Goal: Learn about a topic

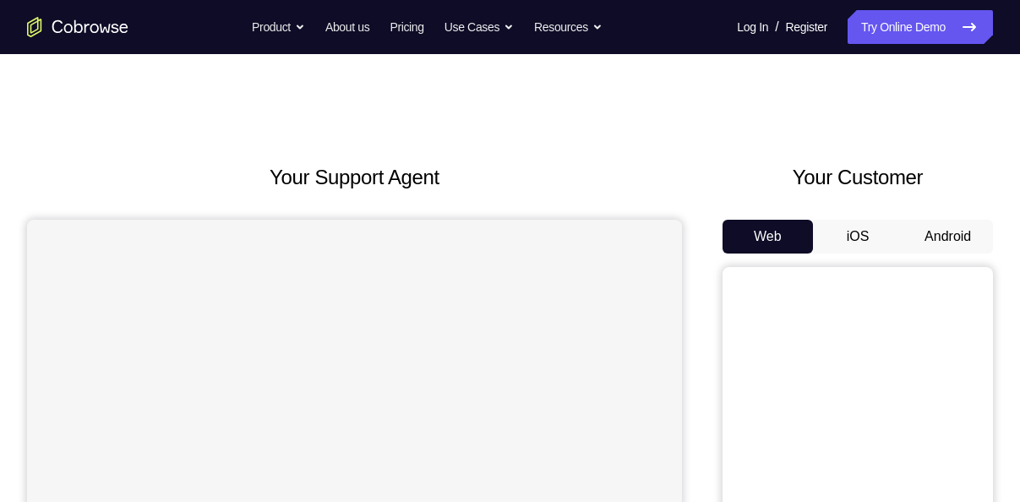
click at [918, 238] on button "Android" at bounding box center [948, 237] width 90 height 34
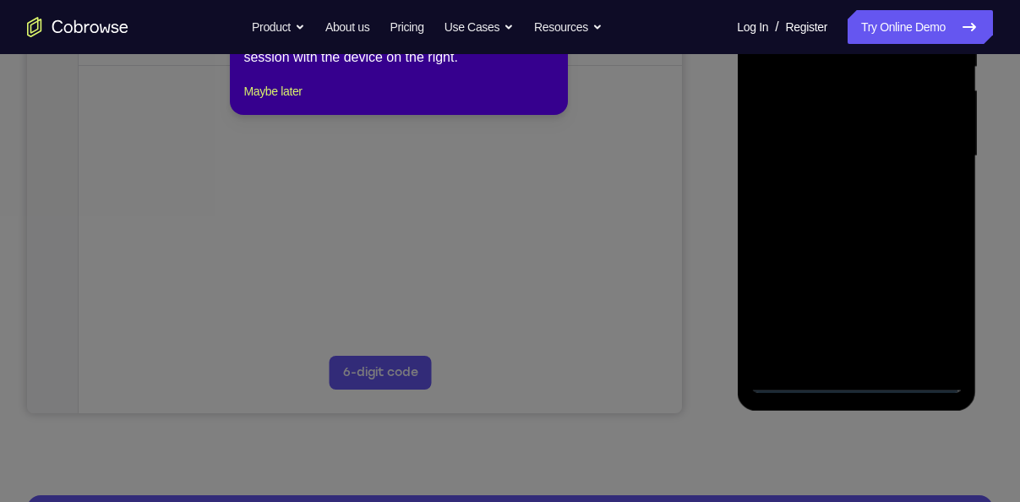
click at [804, 337] on icon at bounding box center [516, 227] width 1033 height 550
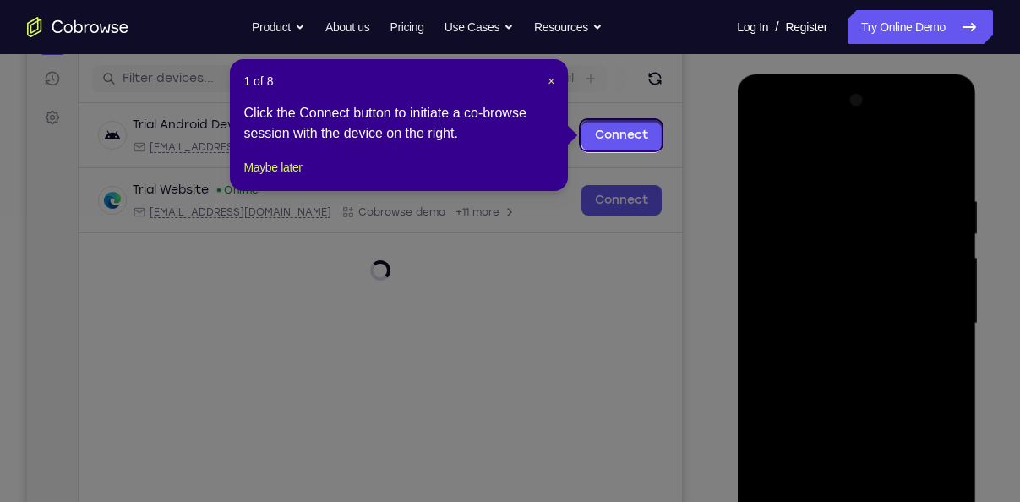
scroll to position [202, 0]
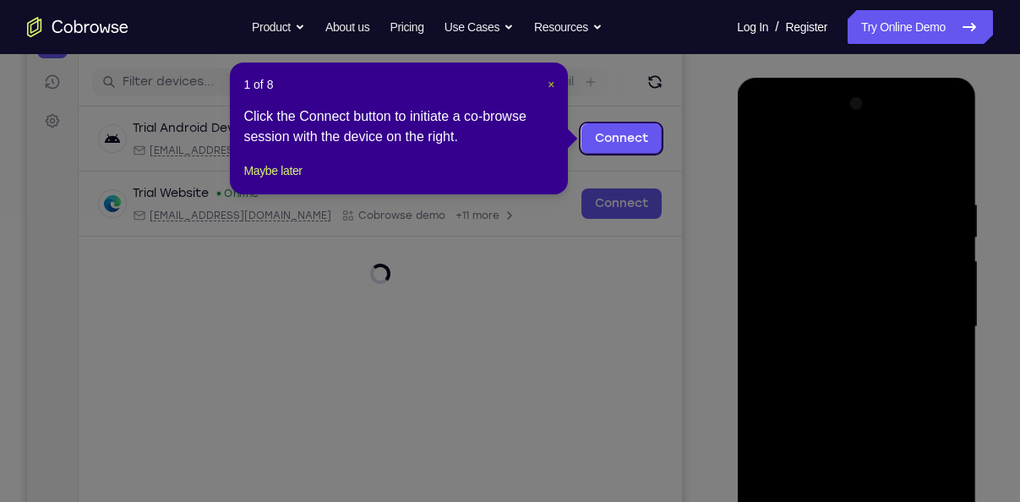
click at [549, 84] on span "×" at bounding box center [551, 85] width 7 height 14
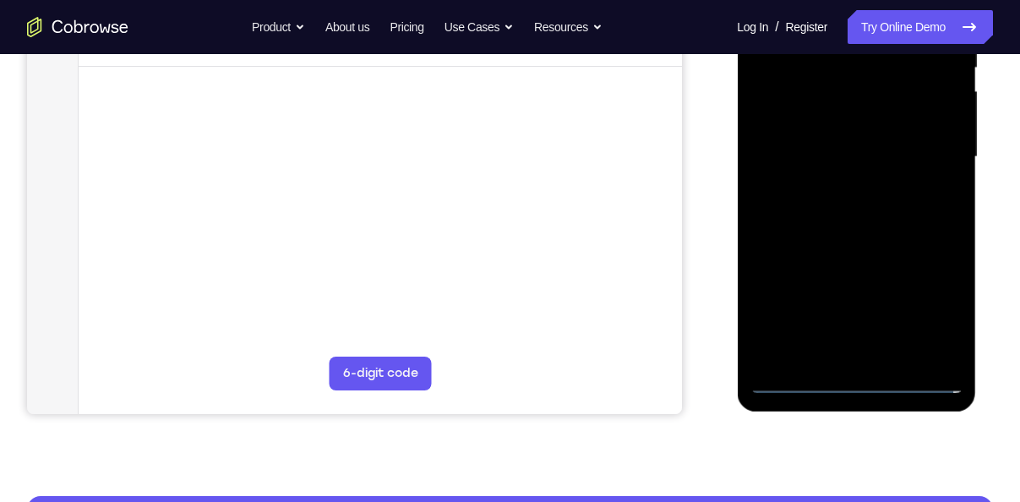
scroll to position [381, 0]
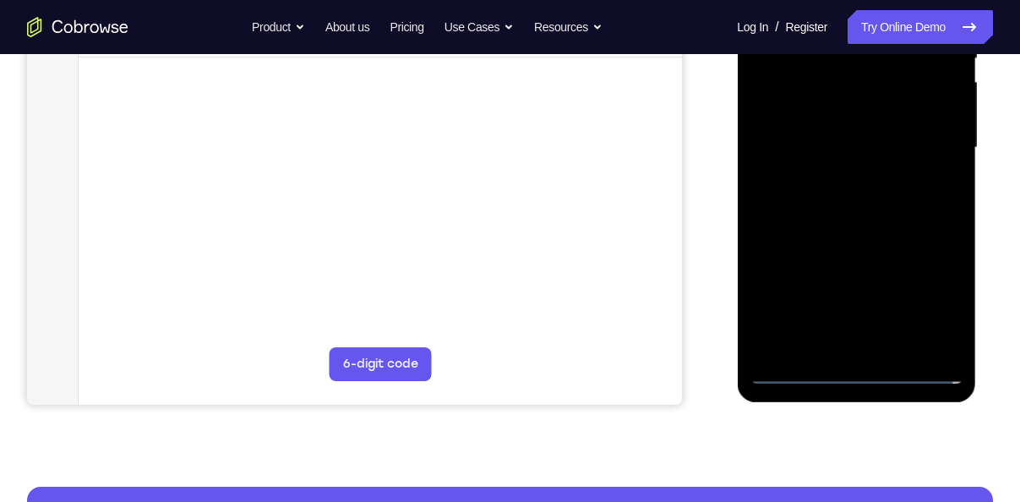
click at [842, 366] on div at bounding box center [856, 147] width 213 height 473
click at [863, 366] on div at bounding box center [856, 147] width 213 height 473
click at [861, 367] on div at bounding box center [856, 147] width 213 height 473
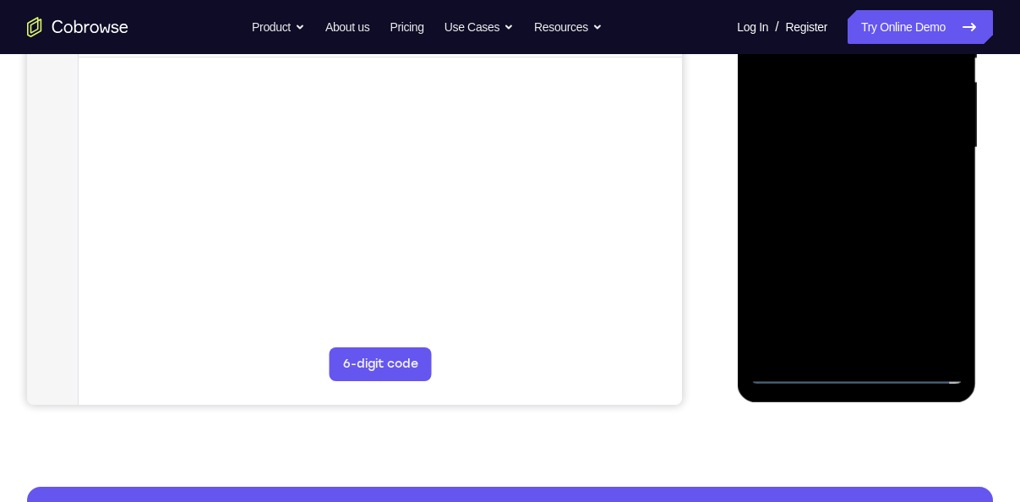
click at [861, 367] on div at bounding box center [856, 147] width 213 height 473
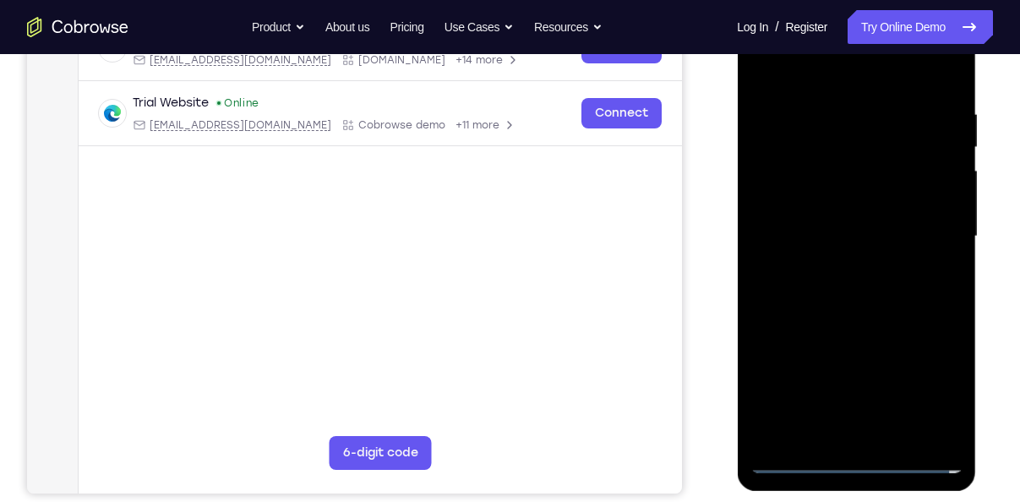
scroll to position [288, 0]
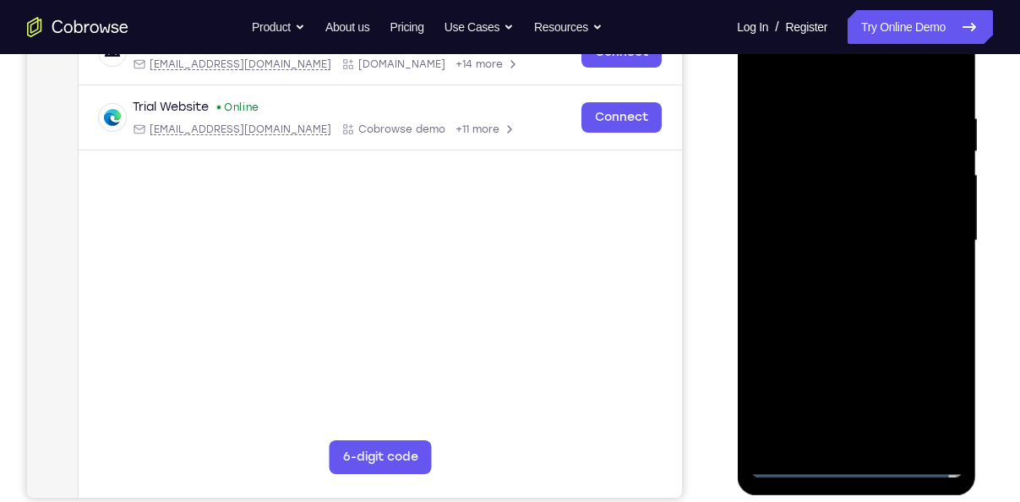
click at [850, 464] on div at bounding box center [856, 240] width 213 height 473
click at [925, 390] on div at bounding box center [856, 240] width 213 height 473
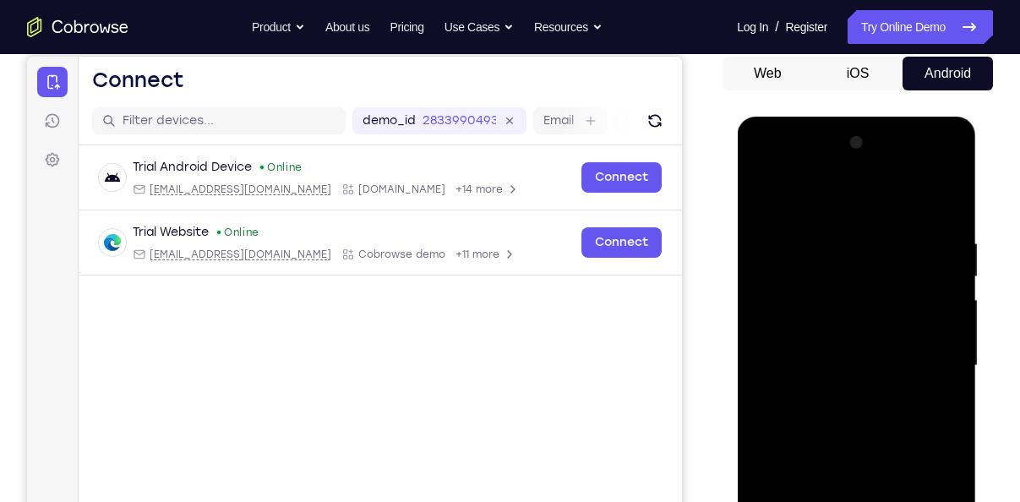
scroll to position [160, 0]
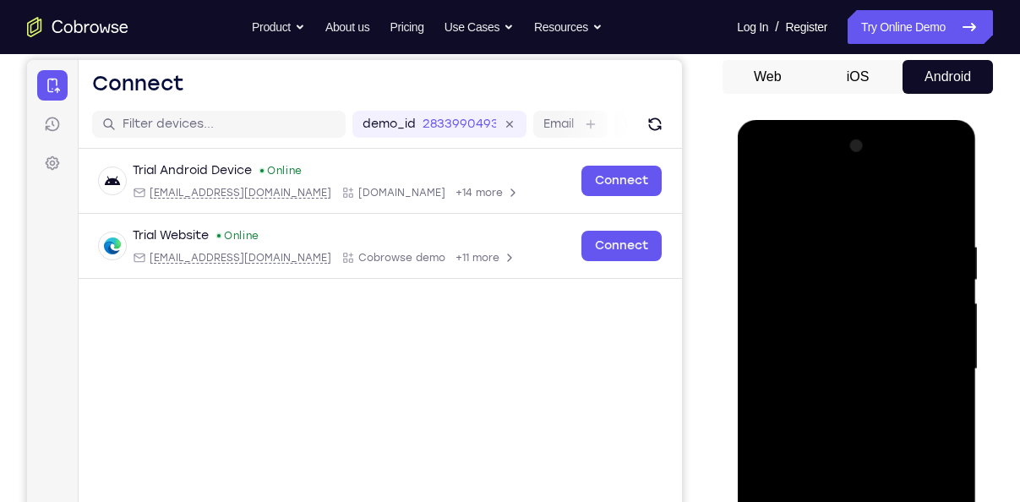
click at [833, 205] on div at bounding box center [856, 369] width 213 height 473
click at [919, 361] on div at bounding box center [856, 369] width 213 height 473
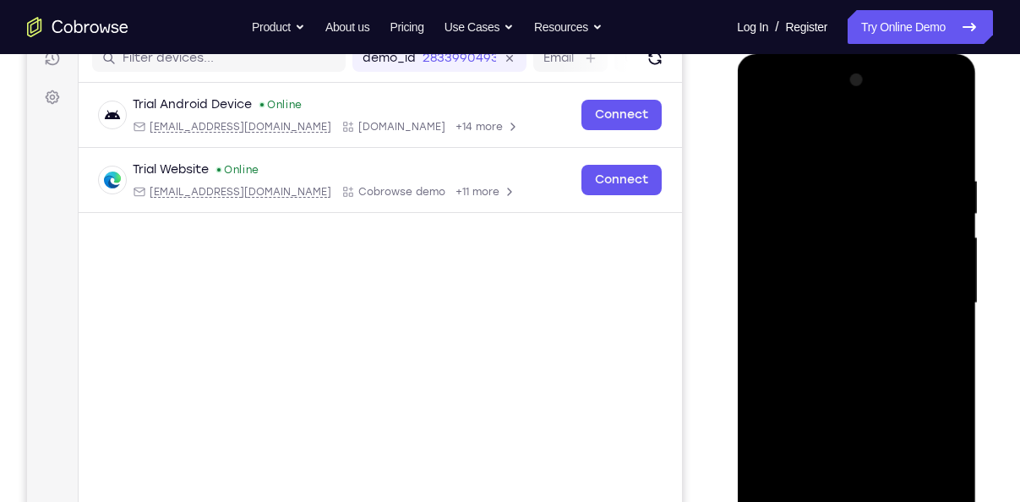
scroll to position [227, 0]
click at [882, 446] on div at bounding box center [856, 302] width 213 height 473
click at [835, 338] on div at bounding box center [856, 302] width 213 height 473
click at [787, 277] on div at bounding box center [856, 302] width 213 height 473
click at [804, 299] on div at bounding box center [856, 302] width 213 height 473
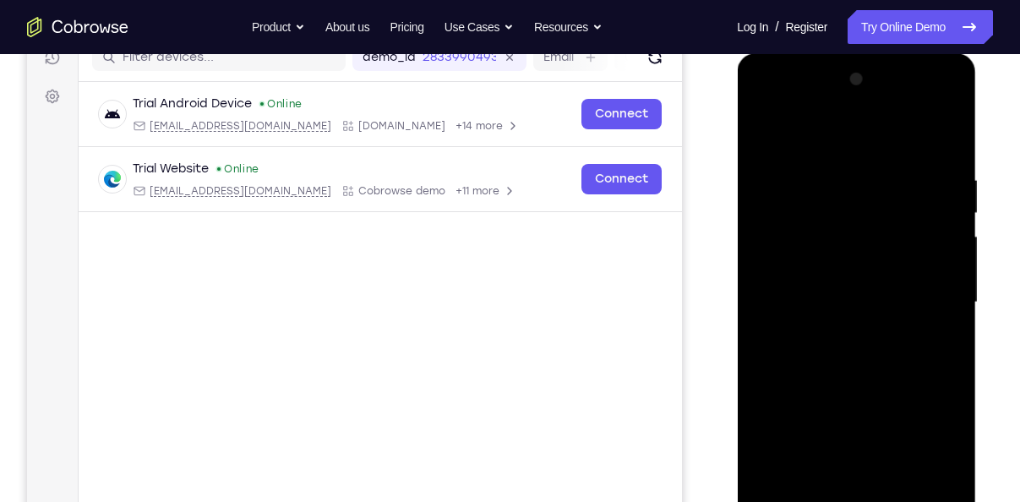
click at [801, 282] on div at bounding box center [856, 302] width 213 height 473
click at [836, 337] on div at bounding box center [856, 302] width 213 height 473
click at [792, 270] on div at bounding box center [856, 302] width 213 height 473
click at [792, 272] on div at bounding box center [856, 302] width 213 height 473
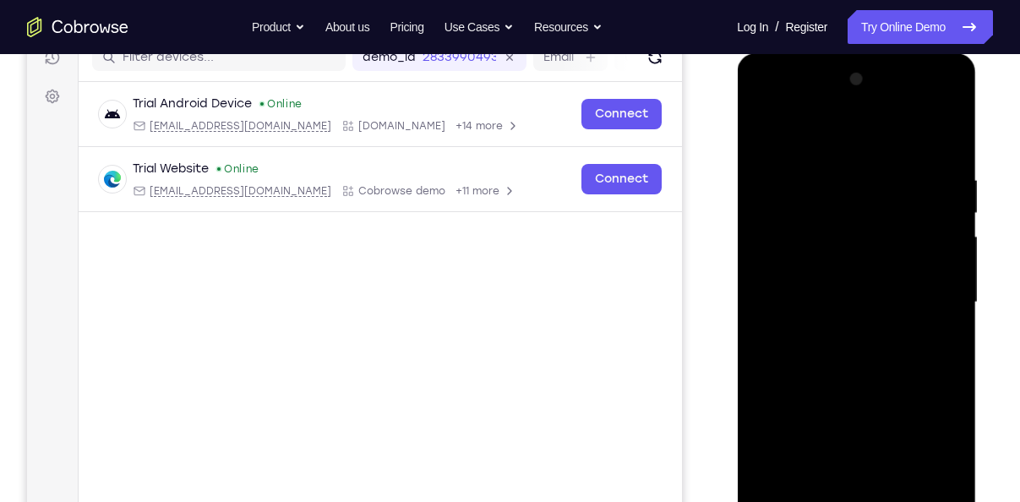
click at [795, 279] on div at bounding box center [856, 302] width 213 height 473
click at [821, 267] on div at bounding box center [856, 302] width 213 height 473
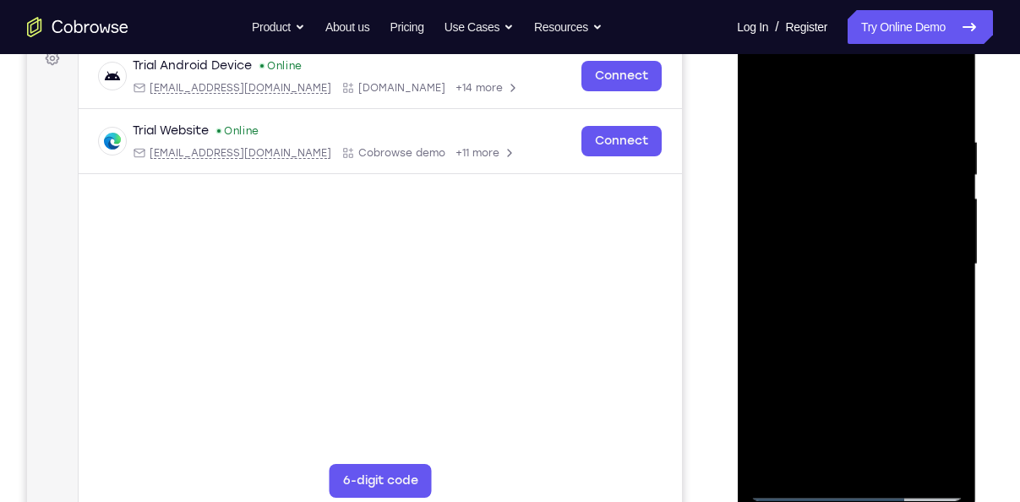
scroll to position [265, 0]
click at [816, 239] on div at bounding box center [856, 263] width 213 height 473
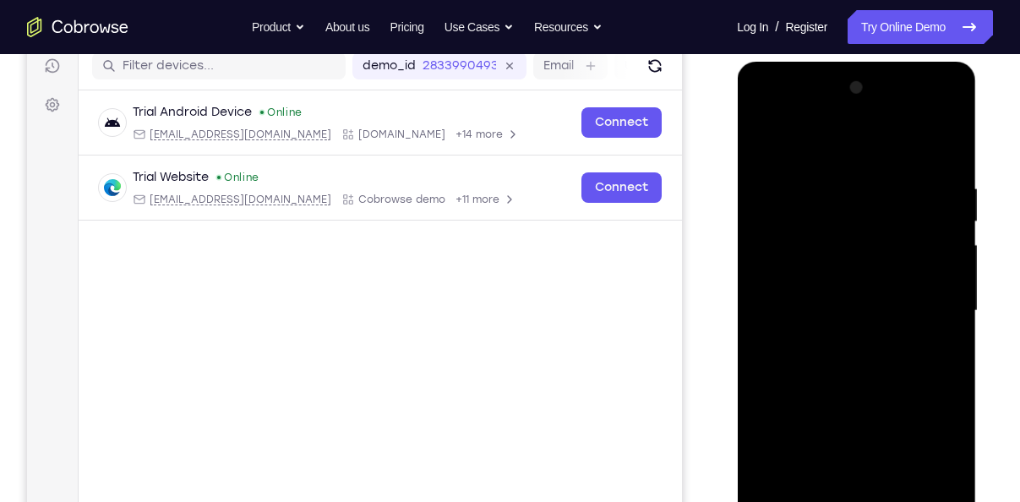
scroll to position [212, 0]
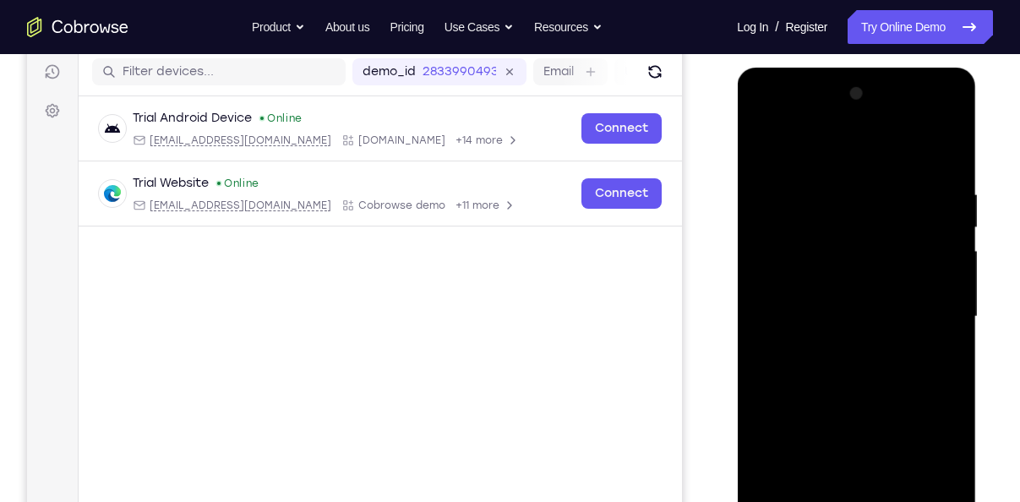
click at [817, 117] on div at bounding box center [856, 316] width 213 height 473
click at [811, 145] on div at bounding box center [856, 316] width 213 height 473
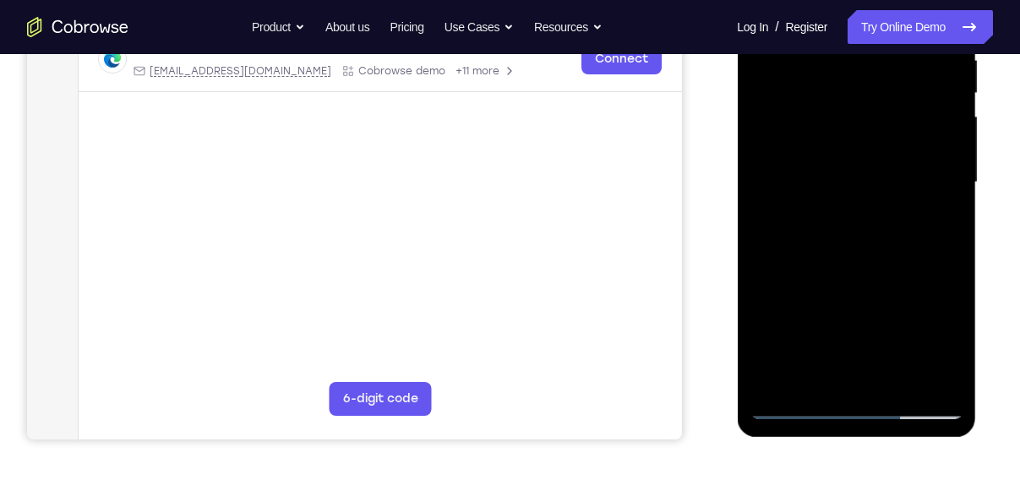
scroll to position [354, 0]
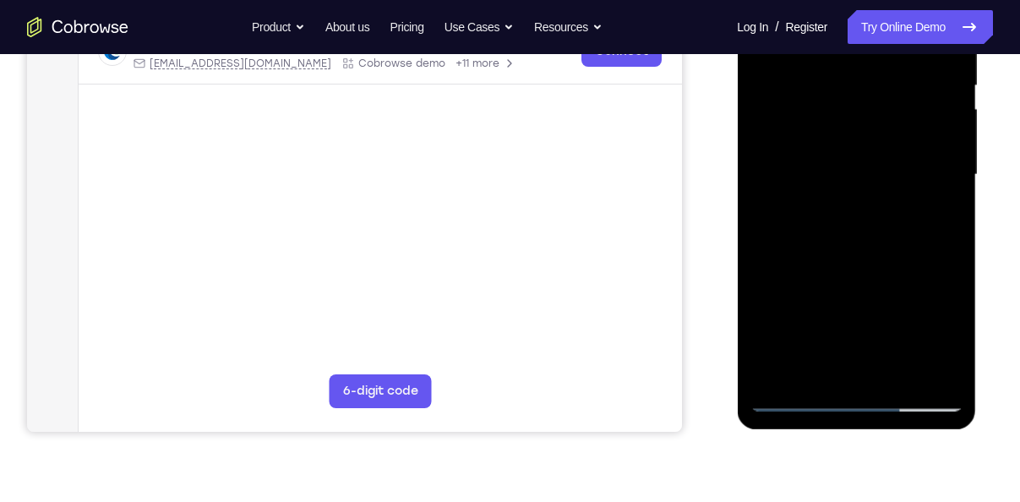
click at [791, 404] on div at bounding box center [856, 174] width 213 height 473
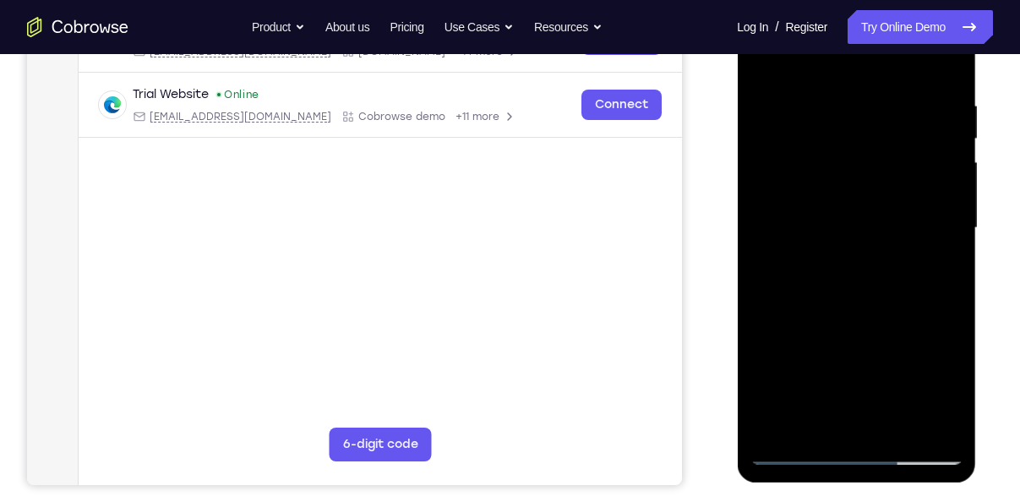
scroll to position [300, 0]
click at [838, 265] on div at bounding box center [856, 228] width 213 height 473
click at [838, 260] on div at bounding box center [856, 228] width 213 height 473
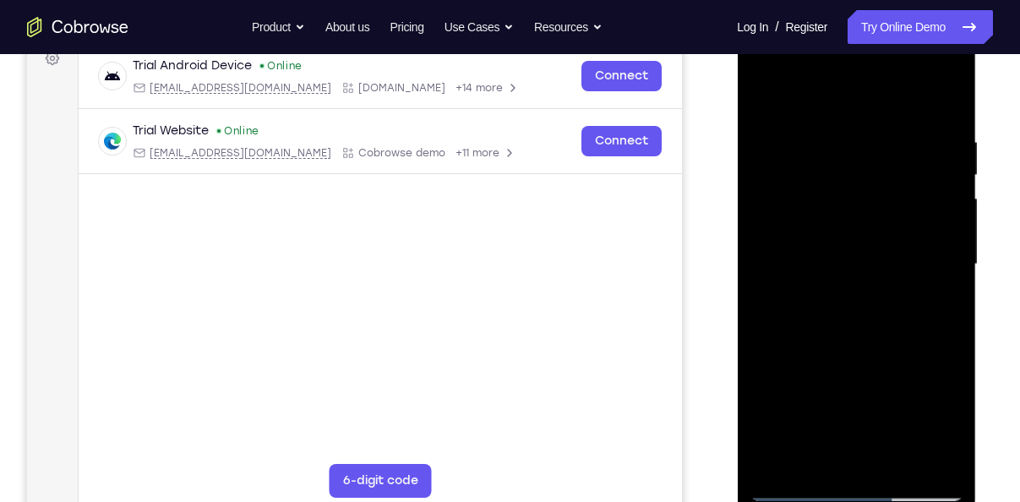
click at [758, 92] on div at bounding box center [856, 264] width 213 height 473
click at [833, 248] on div at bounding box center [856, 264] width 213 height 473
click at [821, 226] on div at bounding box center [856, 264] width 213 height 473
click at [827, 262] on div at bounding box center [856, 264] width 213 height 473
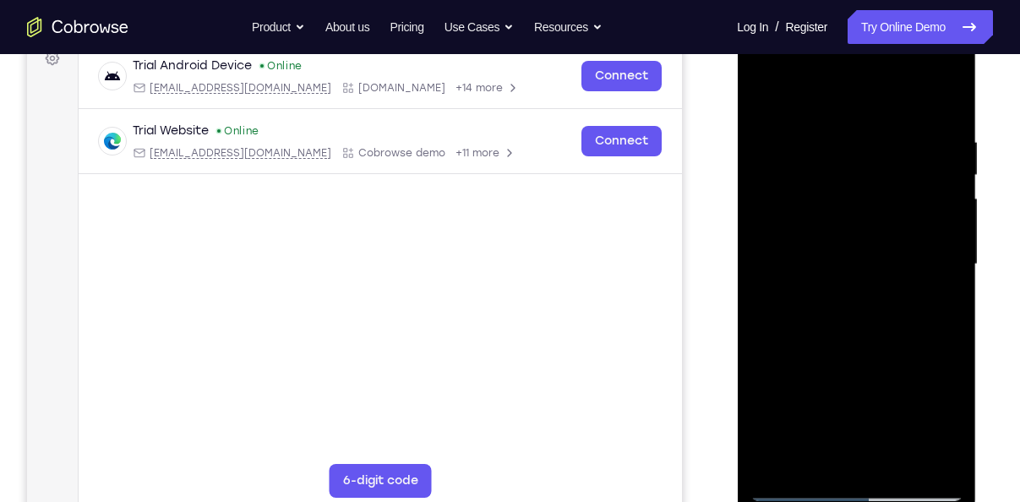
click at [822, 317] on div at bounding box center [856, 264] width 213 height 473
click at [853, 338] on div at bounding box center [856, 264] width 213 height 473
drag, startPoint x: 858, startPoint y: 358, endPoint x: 860, endPoint y: 309, distance: 49.1
click at [860, 309] on div at bounding box center [856, 264] width 213 height 473
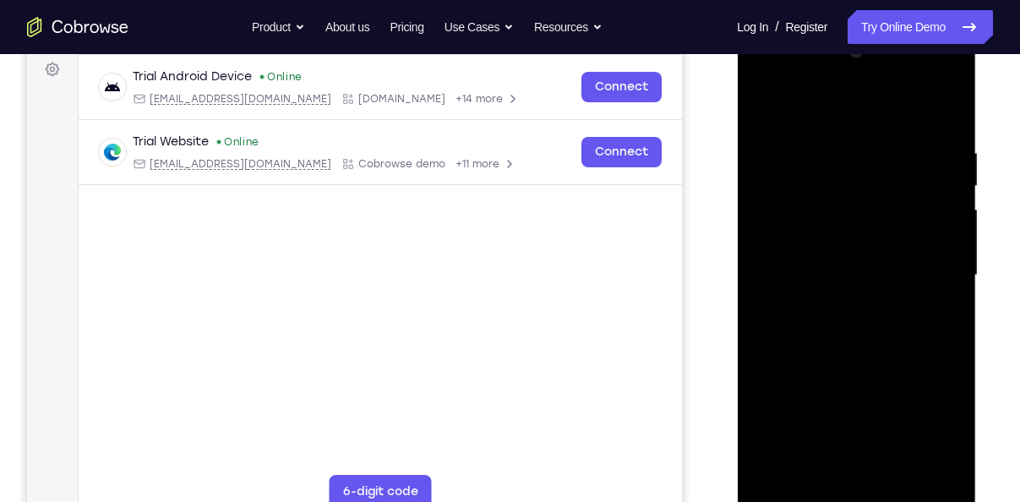
scroll to position [253, 0]
click at [767, 394] on div at bounding box center [856, 276] width 213 height 473
click at [765, 390] on div at bounding box center [856, 276] width 213 height 473
click at [768, 391] on div at bounding box center [856, 276] width 213 height 473
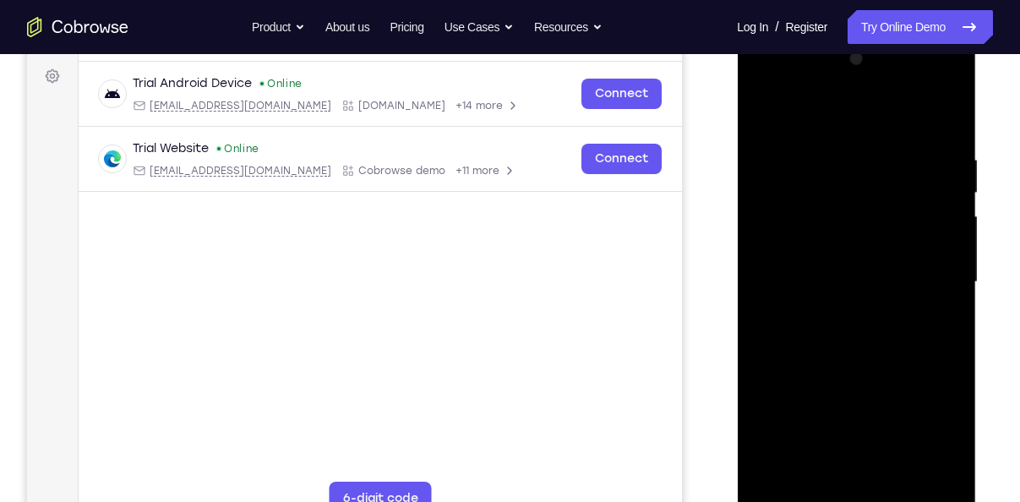
scroll to position [243, 0]
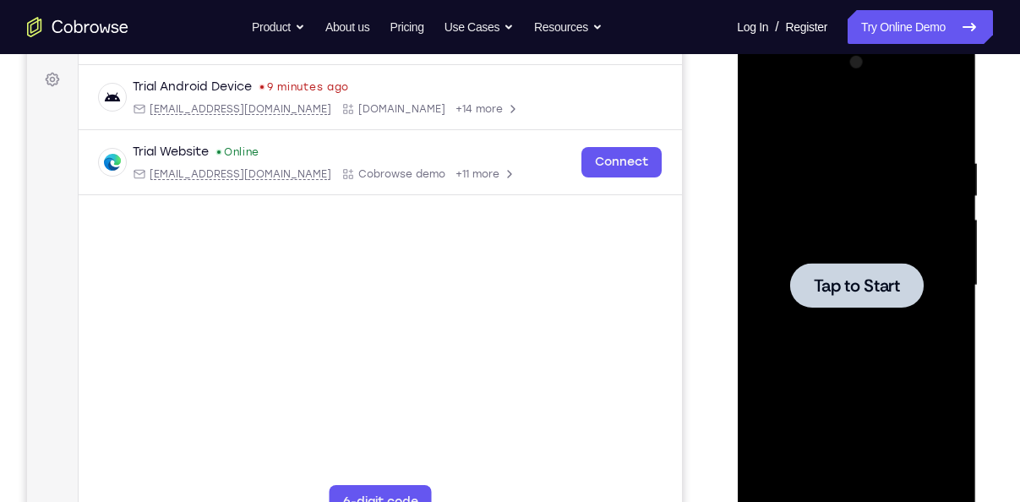
click at [785, 297] on div at bounding box center [856, 285] width 213 height 473
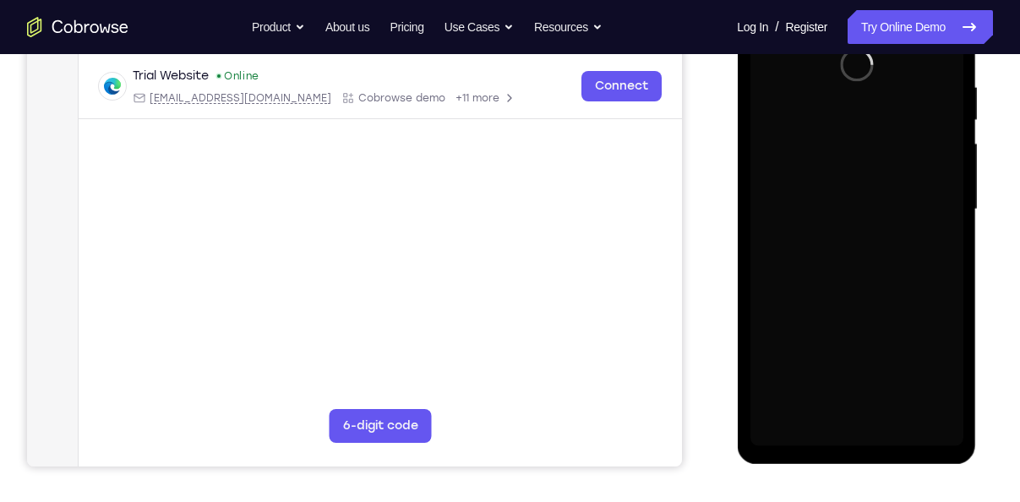
scroll to position [269, 0]
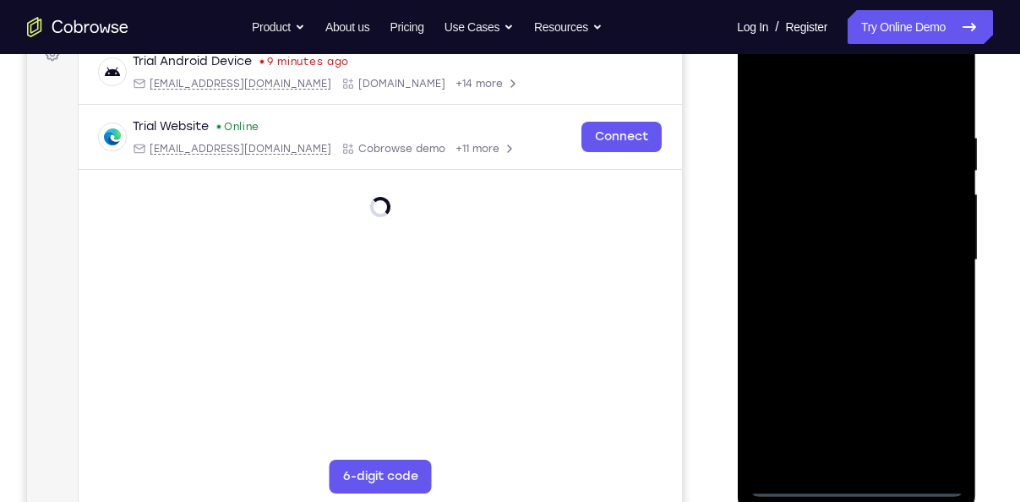
click at [845, 478] on div at bounding box center [856, 260] width 213 height 473
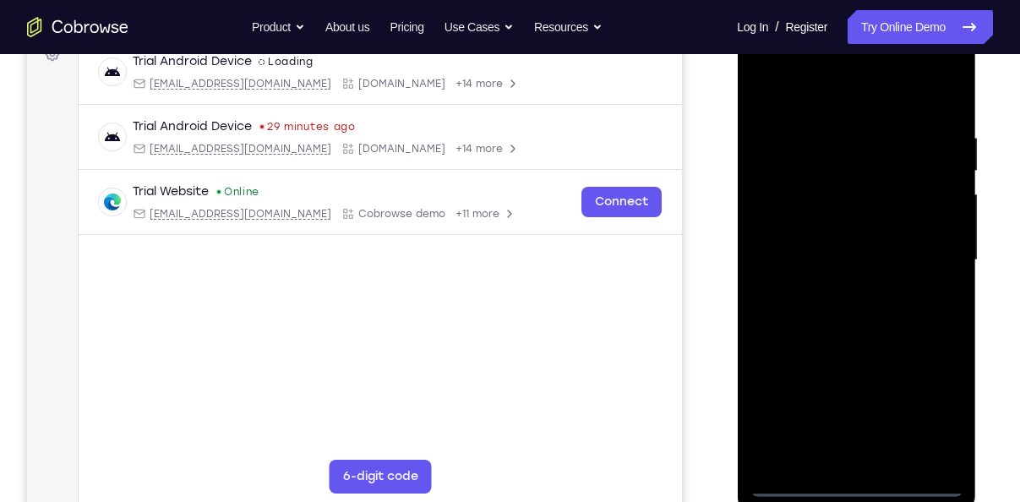
click at [855, 483] on div at bounding box center [856, 260] width 213 height 473
click at [934, 429] on div at bounding box center [856, 260] width 213 height 473
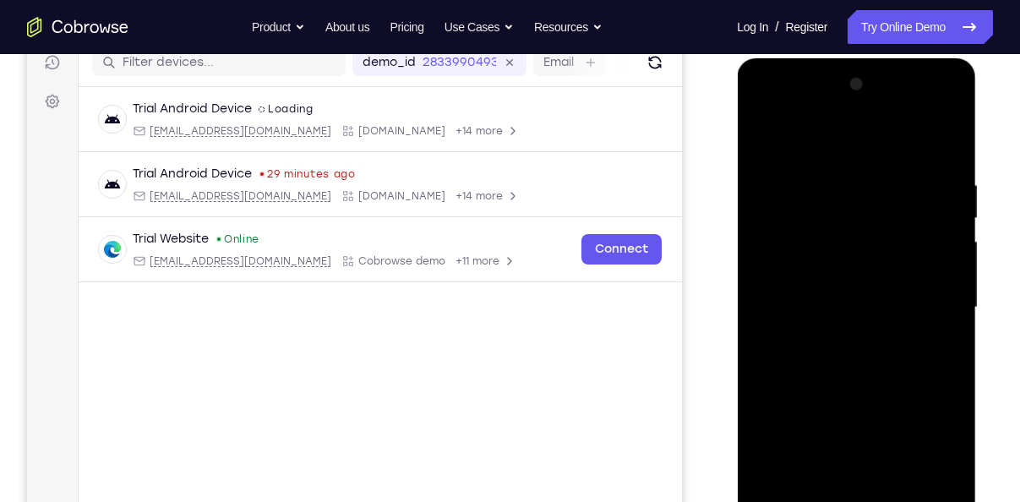
scroll to position [225, 0]
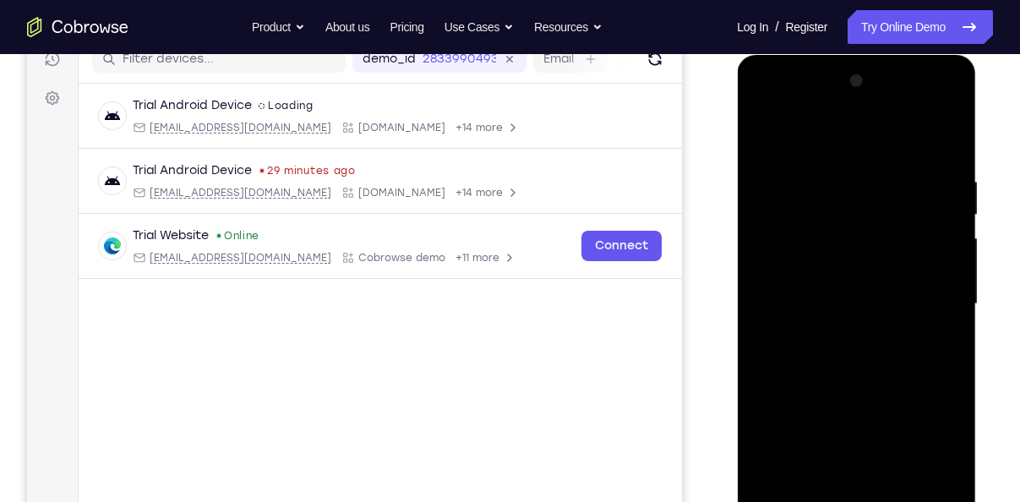
click at [831, 159] on div at bounding box center [856, 304] width 213 height 473
click at [831, 153] on div at bounding box center [856, 304] width 213 height 473
click at [931, 286] on div at bounding box center [856, 304] width 213 height 473
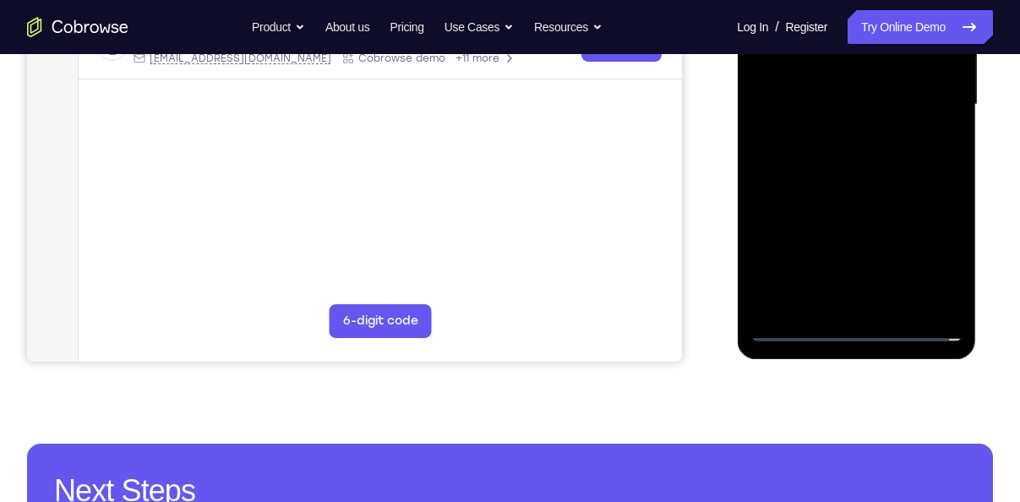
scroll to position [434, 0]
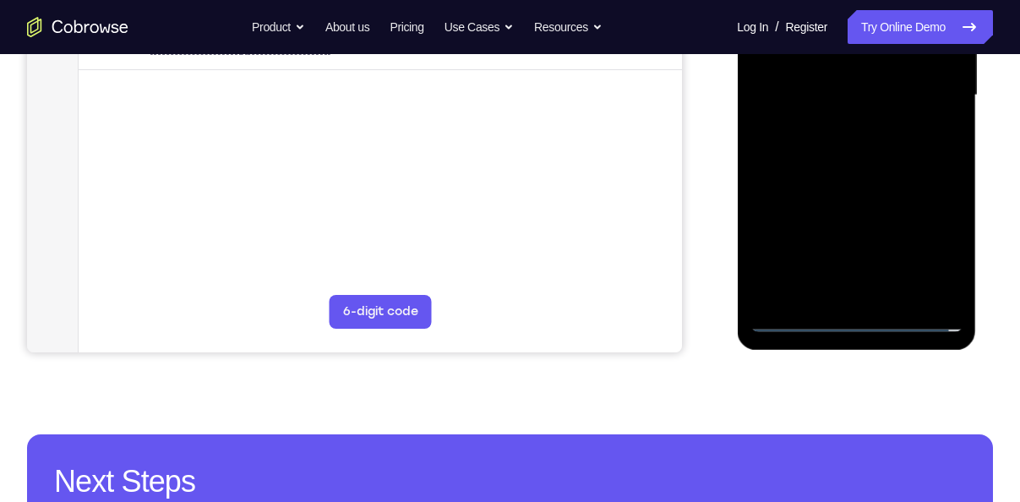
click at [871, 293] on div at bounding box center [856, 95] width 213 height 473
click at [872, 292] on div at bounding box center [856, 95] width 213 height 473
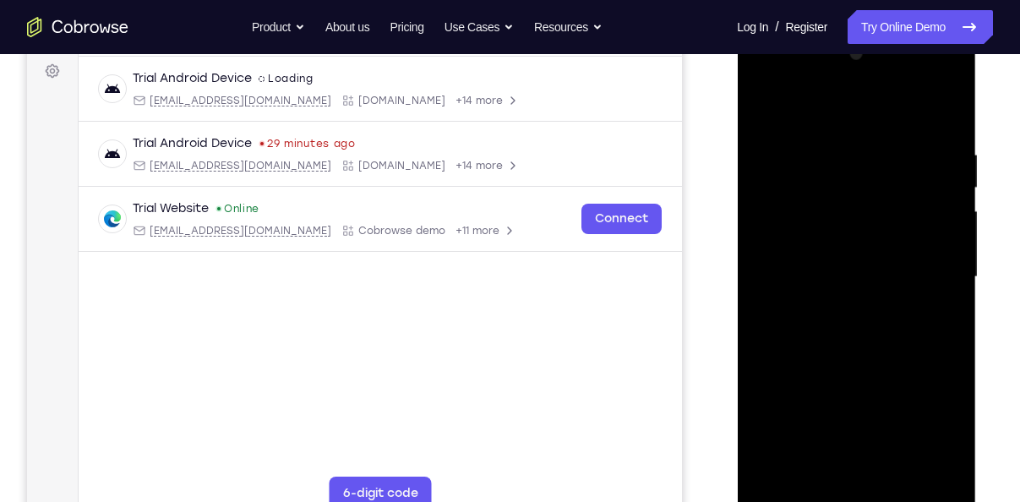
click at [766, 101] on div at bounding box center [856, 277] width 213 height 473
click at [833, 257] on div at bounding box center [856, 277] width 213 height 473
click at [827, 239] on div at bounding box center [856, 277] width 213 height 473
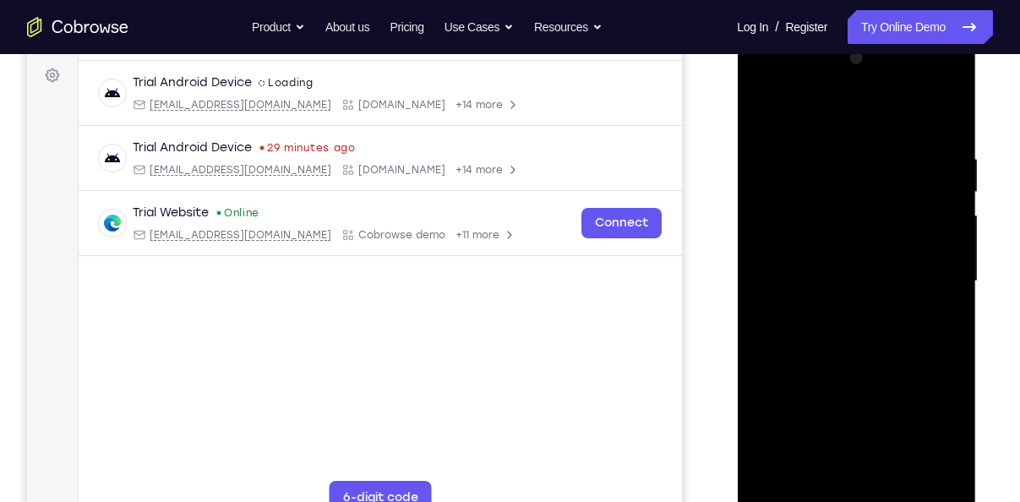
scroll to position [216, 0]
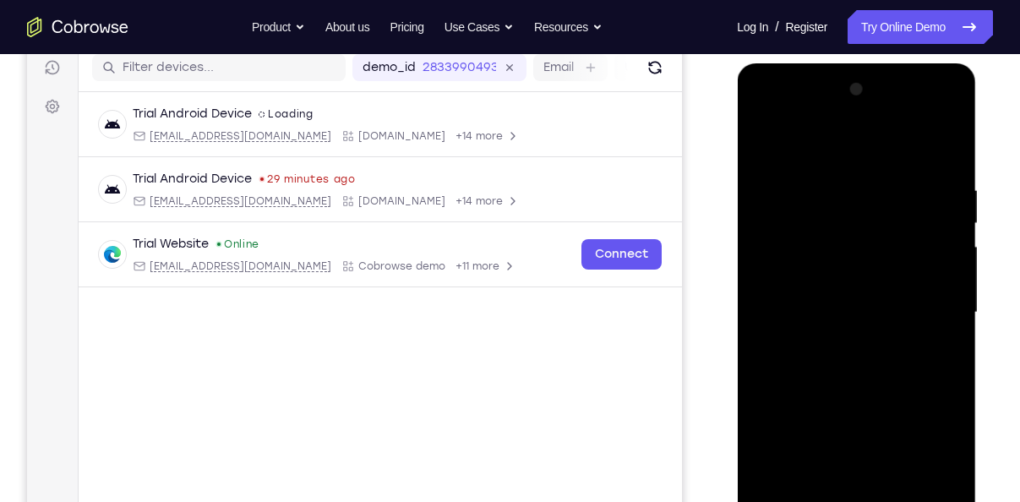
click at [819, 275] on div at bounding box center [856, 312] width 213 height 473
click at [790, 281] on div at bounding box center [856, 312] width 213 height 473
click at [794, 276] on div at bounding box center [856, 312] width 213 height 473
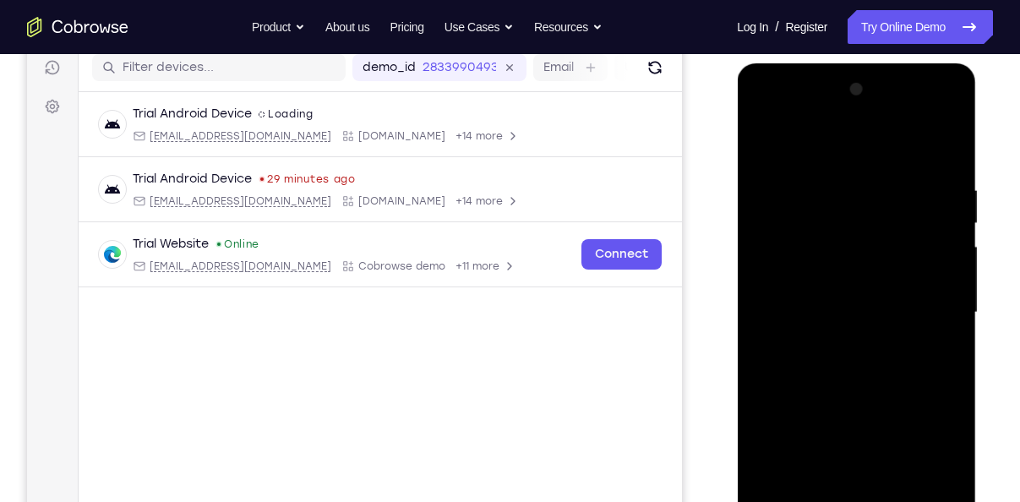
click at [794, 276] on div at bounding box center [856, 312] width 213 height 473
click at [888, 306] on div at bounding box center [856, 312] width 213 height 473
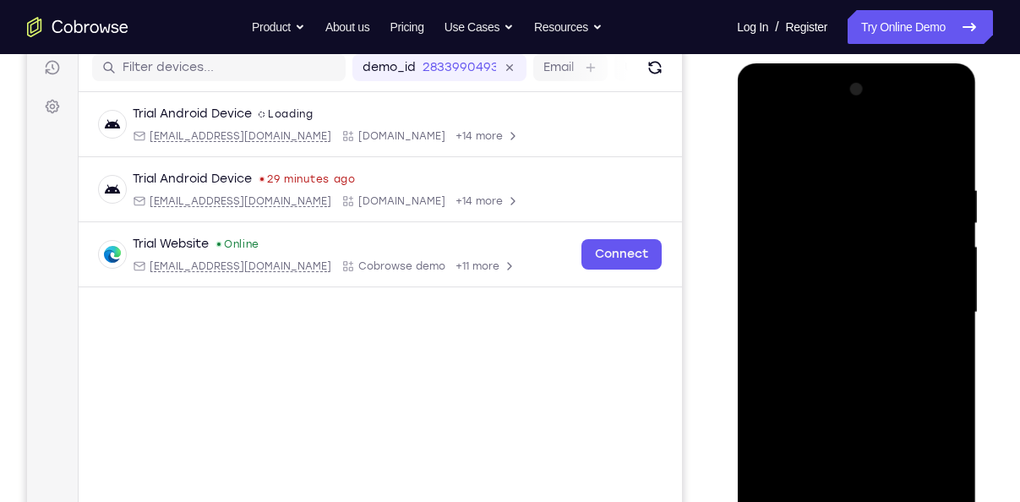
click at [888, 364] on div at bounding box center [856, 312] width 213 height 473
click at [877, 358] on div at bounding box center [856, 312] width 213 height 473
click at [922, 390] on div at bounding box center [856, 312] width 213 height 473
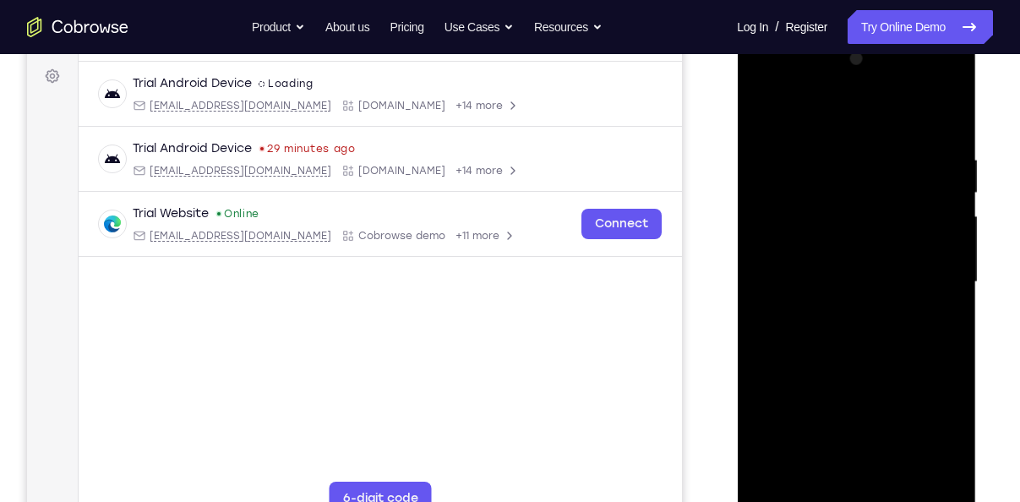
click at [911, 363] on div at bounding box center [856, 282] width 213 height 473
click at [886, 362] on div at bounding box center [856, 282] width 213 height 473
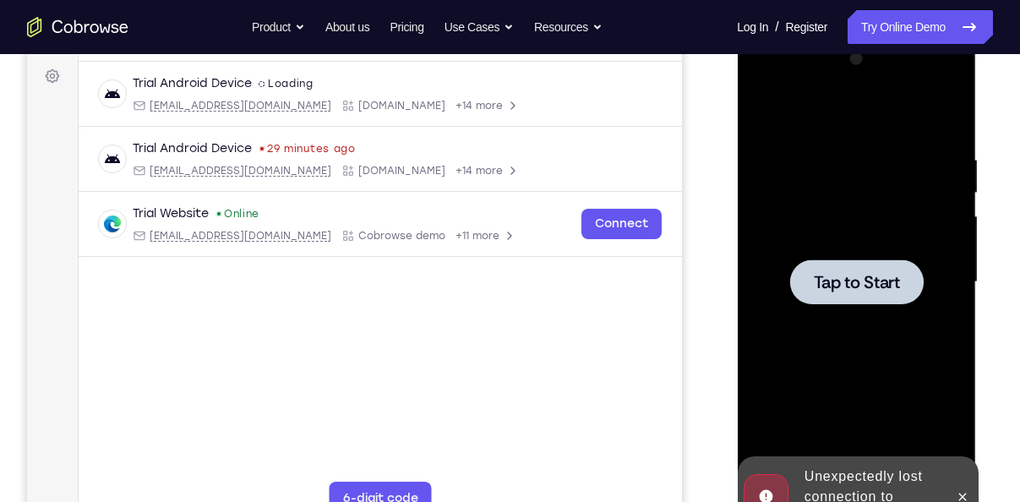
click at [937, 232] on div at bounding box center [856, 282] width 213 height 473
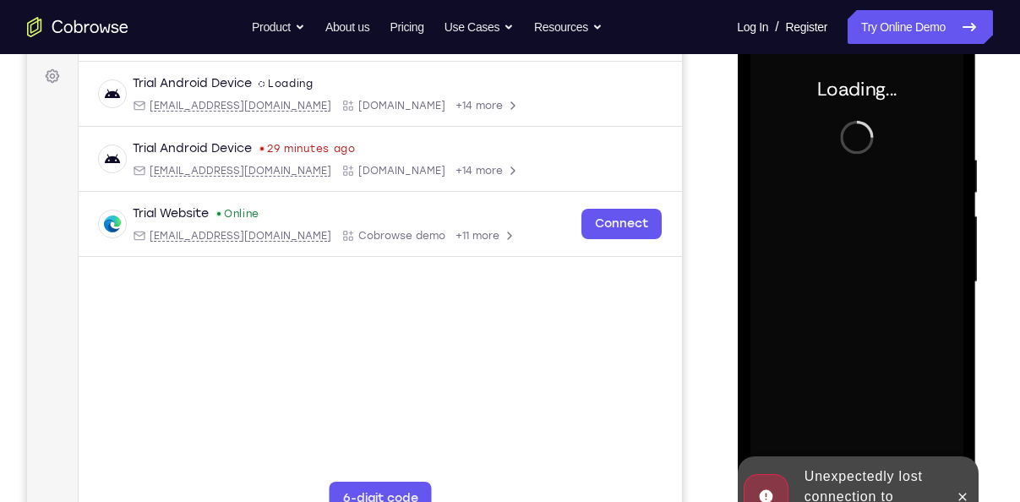
scroll to position [263, 0]
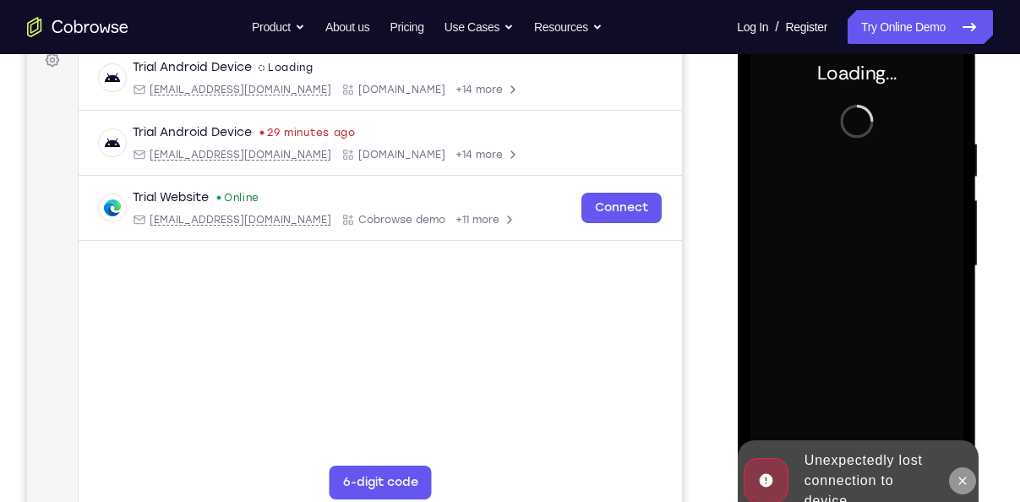
click at [957, 476] on icon at bounding box center [962, 481] width 14 height 14
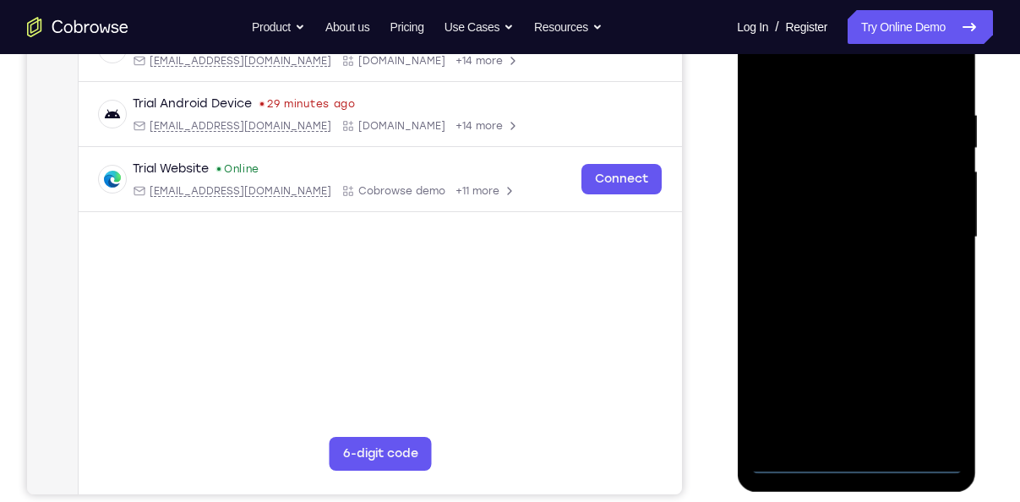
scroll to position [297, 0]
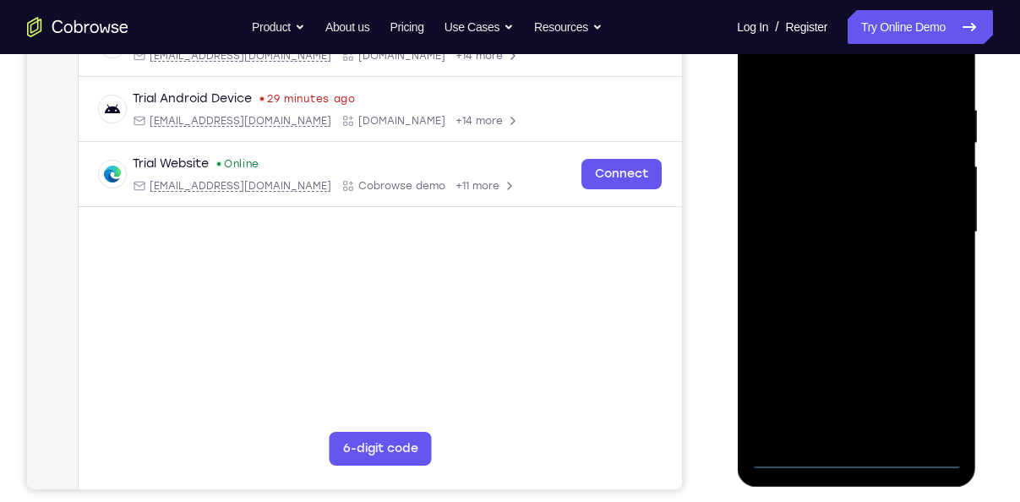
click at [860, 446] on div at bounding box center [856, 232] width 213 height 473
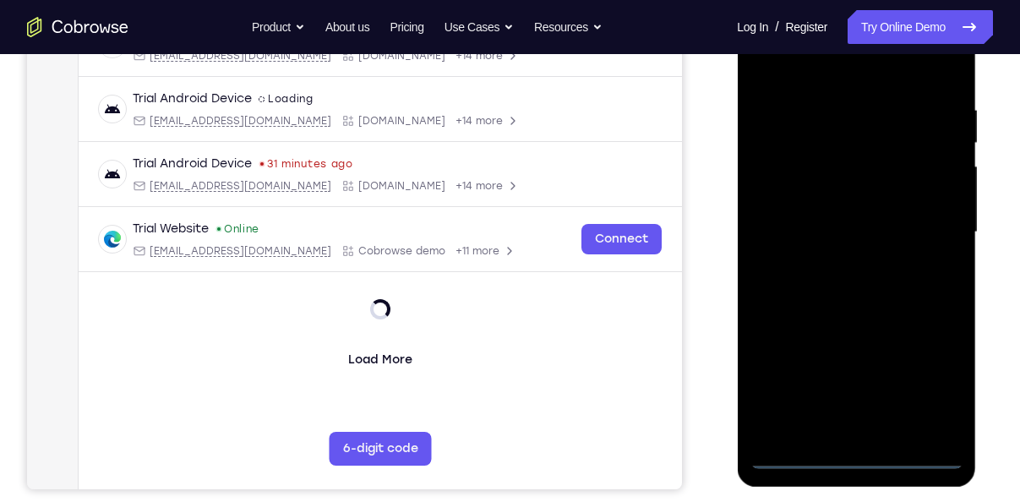
click at [858, 451] on div at bounding box center [856, 232] width 213 height 473
click at [869, 451] on div at bounding box center [856, 232] width 213 height 473
click at [849, 450] on div at bounding box center [856, 232] width 213 height 473
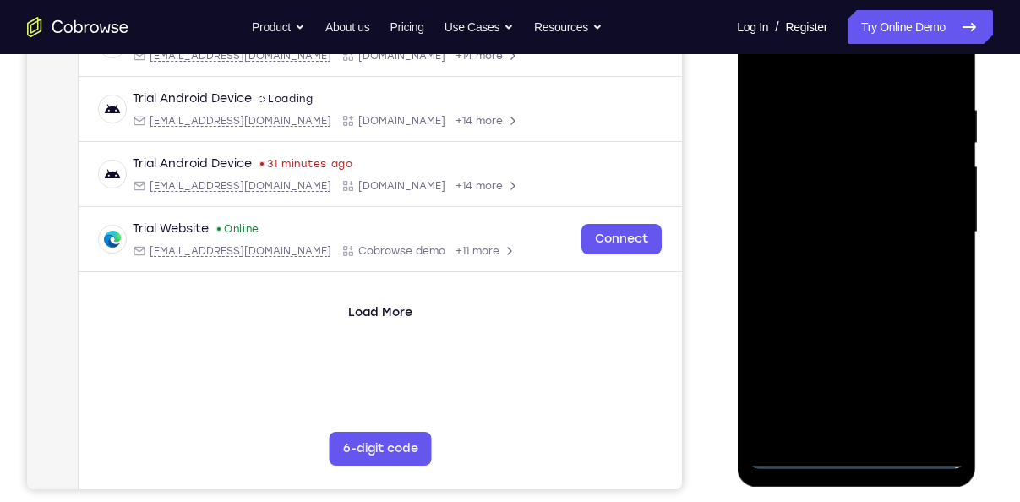
click at [849, 450] on div at bounding box center [856, 232] width 213 height 473
click at [864, 453] on div at bounding box center [856, 232] width 213 height 473
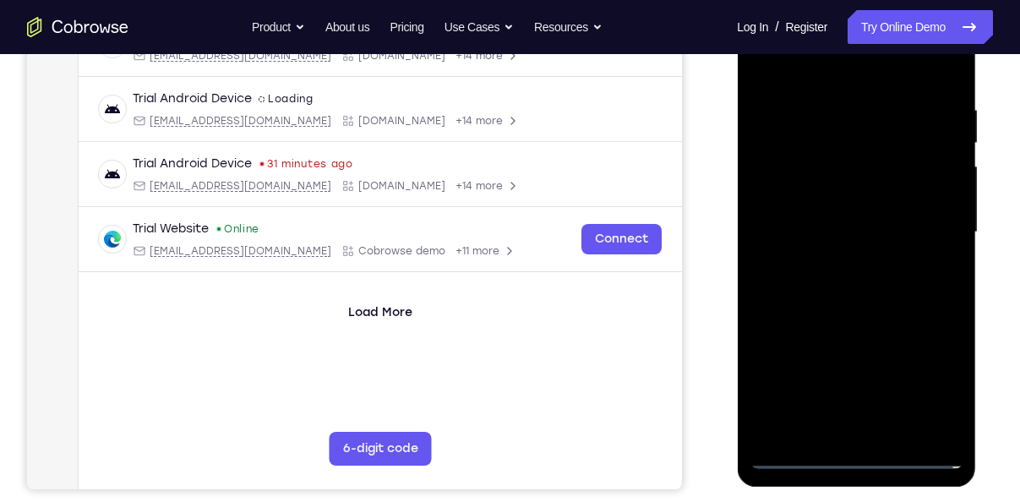
click at [864, 453] on div at bounding box center [856, 232] width 213 height 473
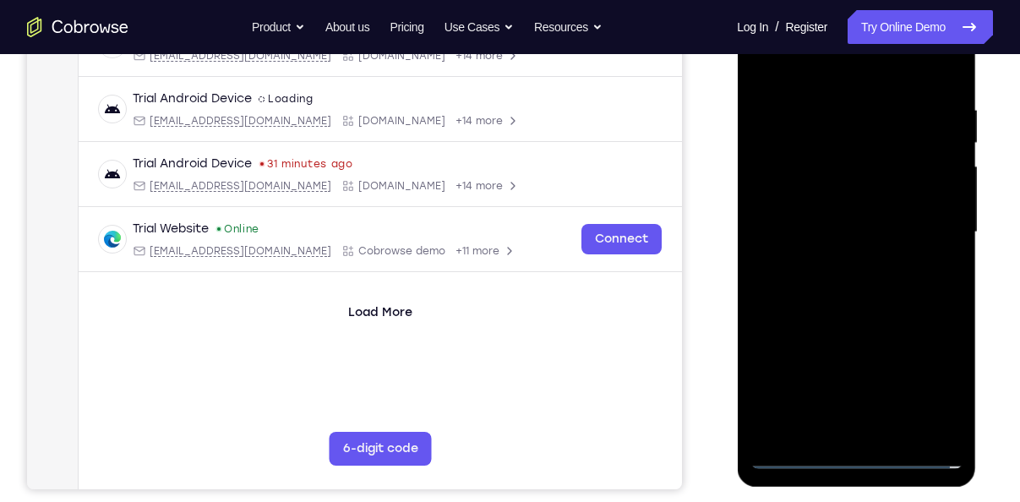
click at [864, 453] on div at bounding box center [856, 232] width 213 height 473
click at [863, 453] on div at bounding box center [856, 232] width 213 height 473
click at [863, 454] on div at bounding box center [856, 232] width 213 height 473
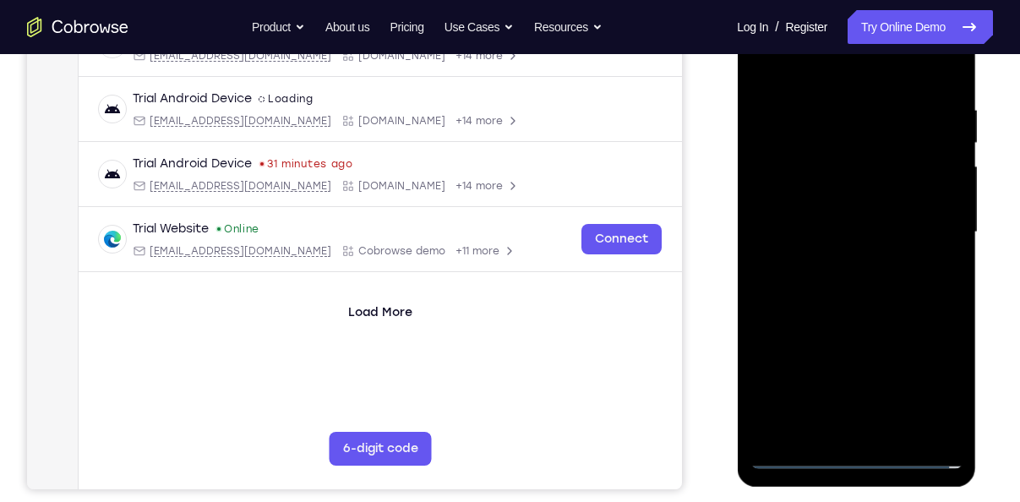
click at [863, 454] on div at bounding box center [856, 232] width 213 height 473
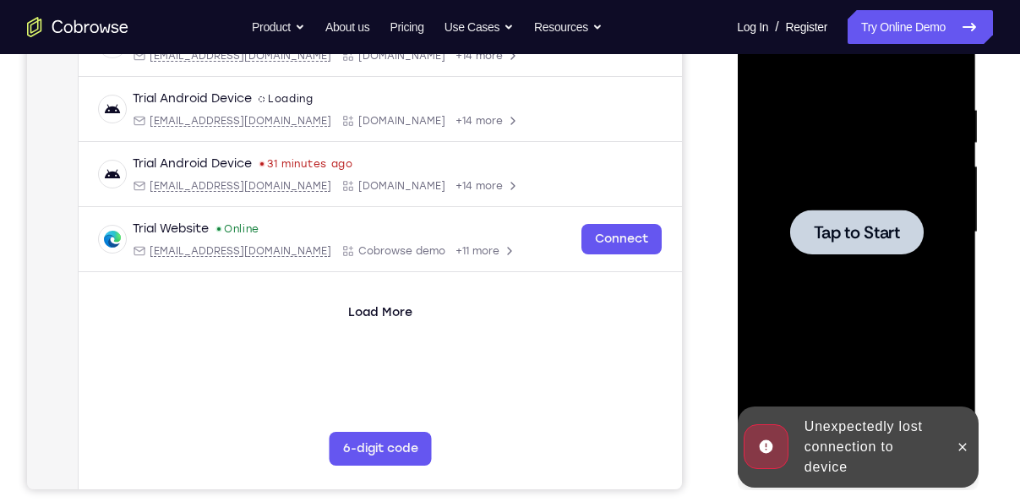
click at [828, 317] on div at bounding box center [856, 232] width 213 height 473
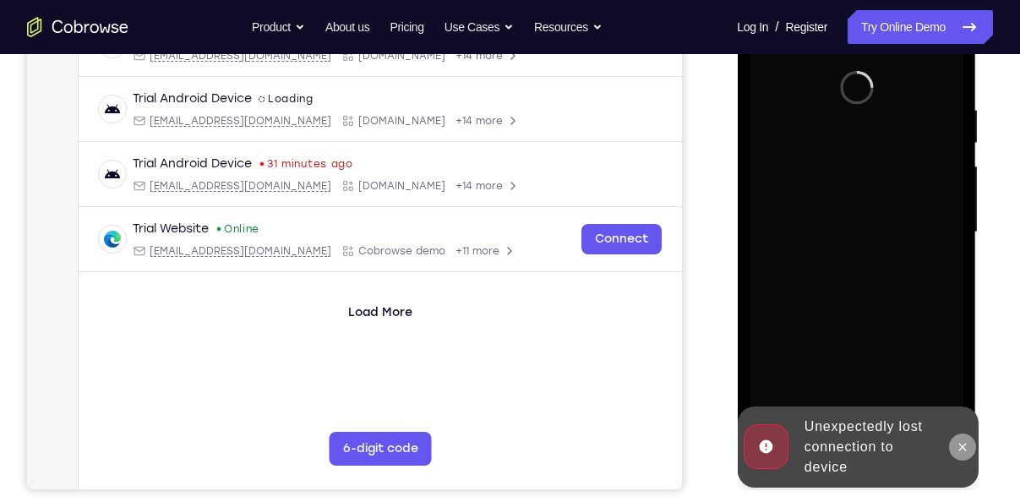
click at [960, 458] on button at bounding box center [961, 447] width 27 height 27
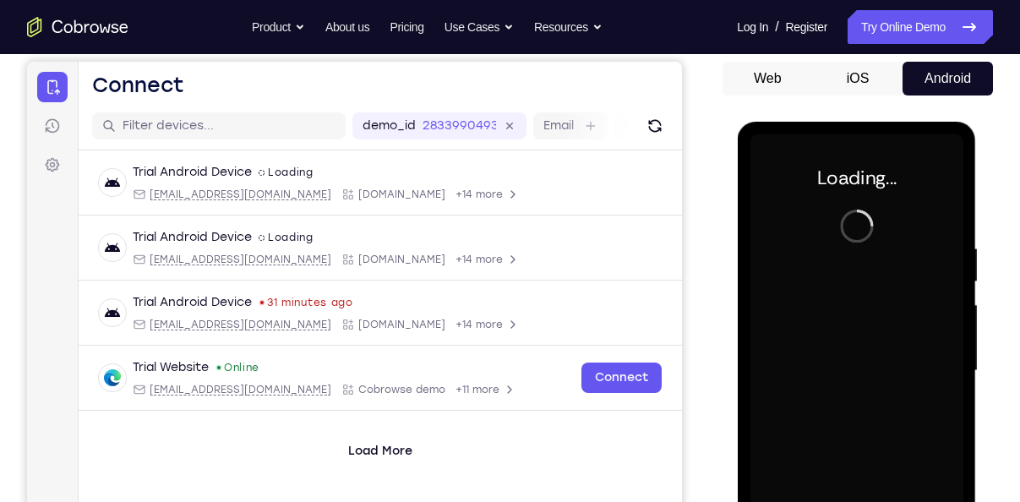
scroll to position [150, 0]
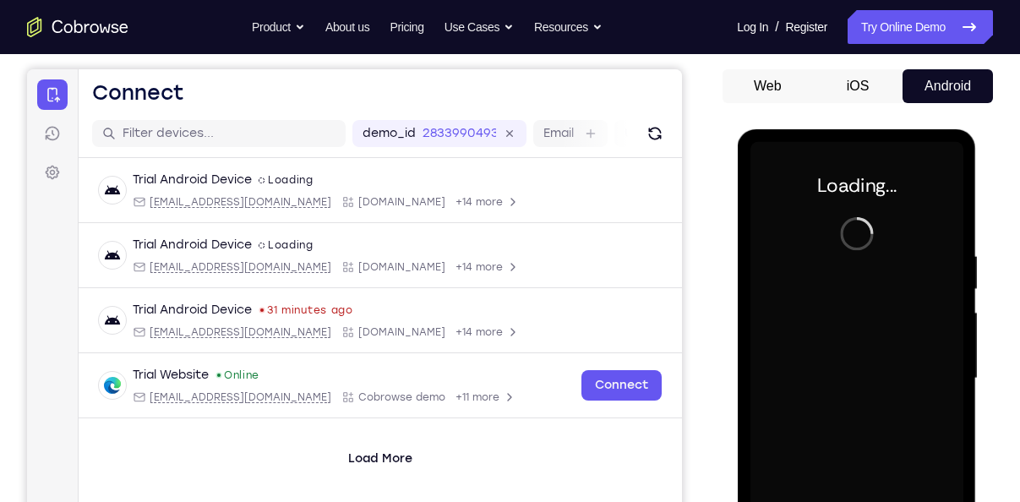
drag, startPoint x: 1471, startPoint y: 462, endPoint x: 790, endPoint y: 328, distance: 693.6
click at [790, 328] on div at bounding box center [856, 378] width 213 height 473
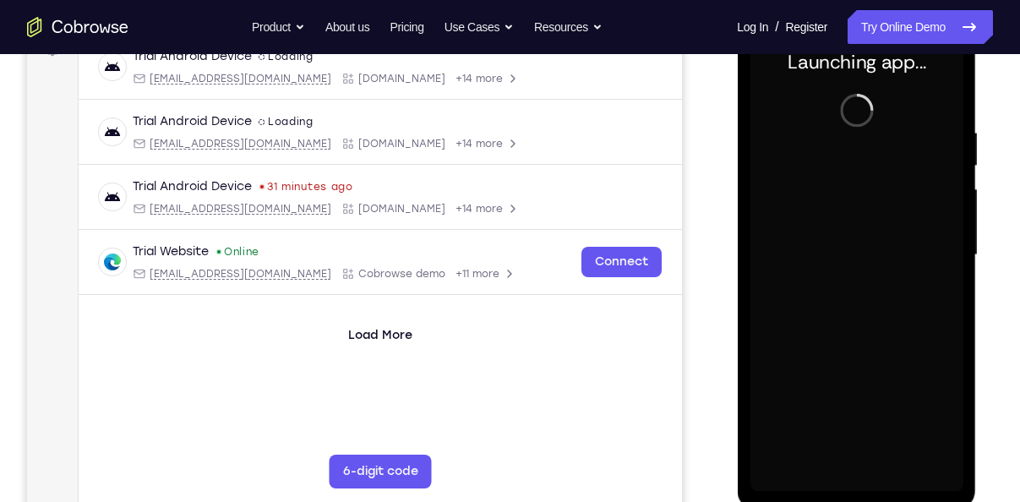
scroll to position [281, 0]
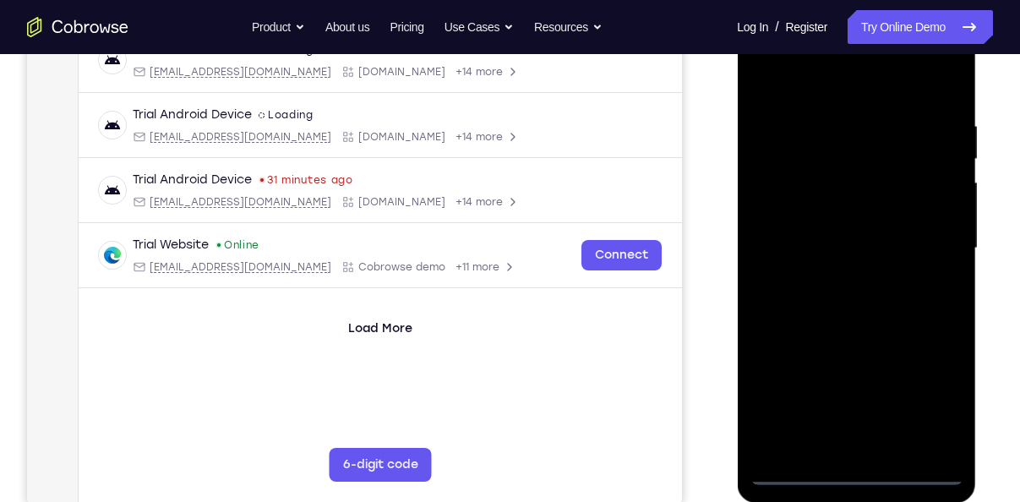
click at [848, 476] on div at bounding box center [856, 248] width 213 height 473
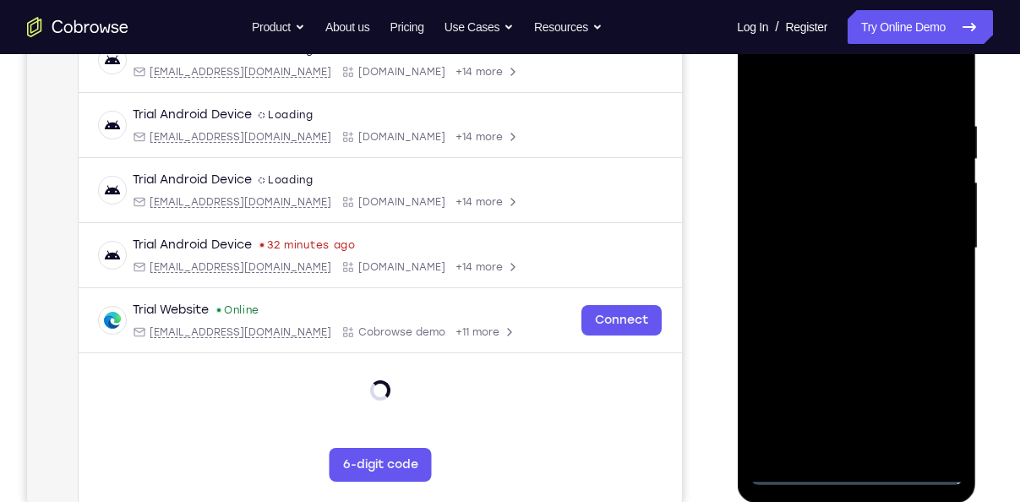
click at [922, 396] on div at bounding box center [856, 248] width 213 height 473
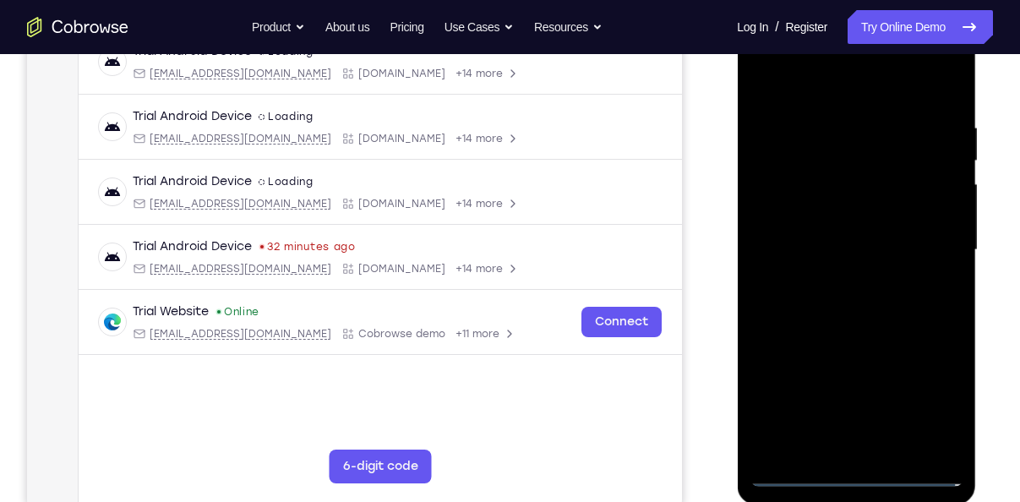
scroll to position [270, 0]
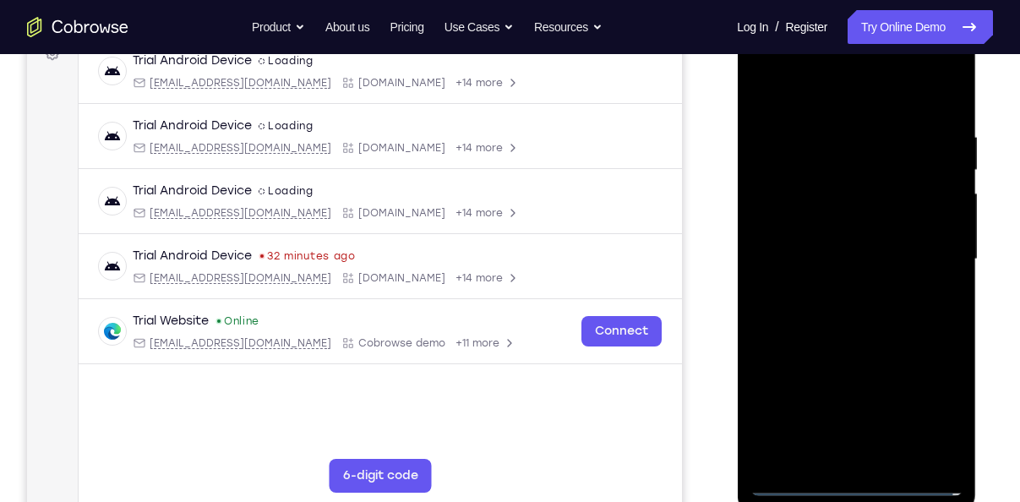
click at [830, 103] on div at bounding box center [856, 259] width 213 height 473
click at [816, 86] on div at bounding box center [856, 259] width 213 height 473
click at [923, 243] on div at bounding box center [856, 259] width 213 height 473
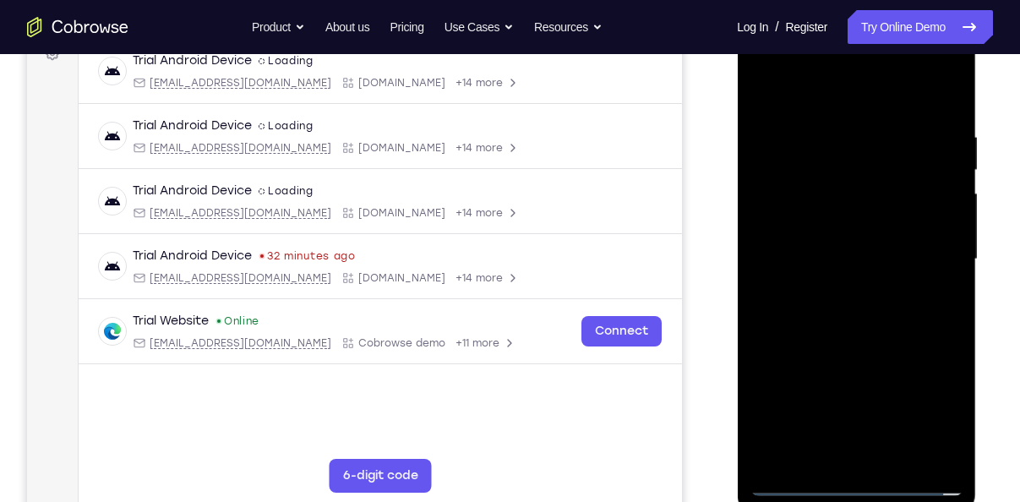
click at [842, 292] on div at bounding box center [856, 259] width 213 height 473
click at [841, 287] on div at bounding box center [856, 259] width 213 height 473
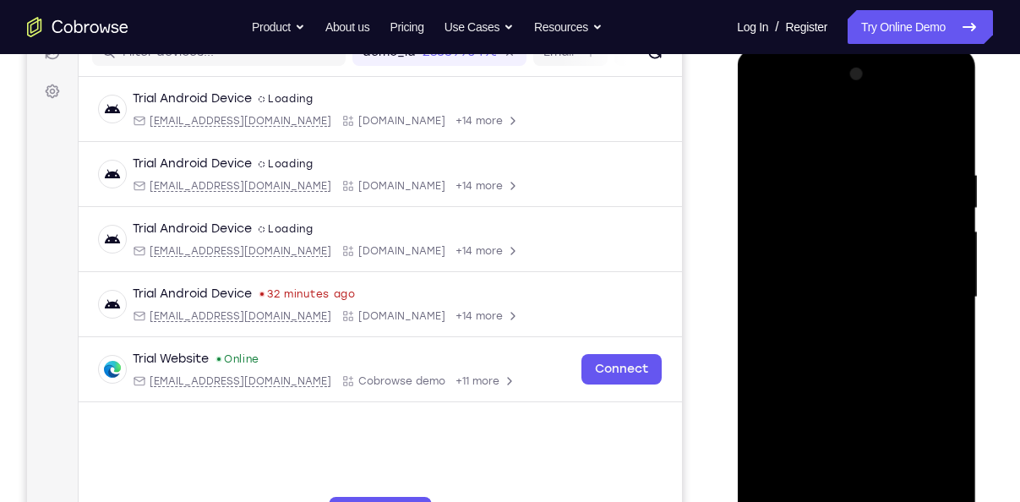
scroll to position [227, 0]
